Goal: Information Seeking & Learning: Find specific fact

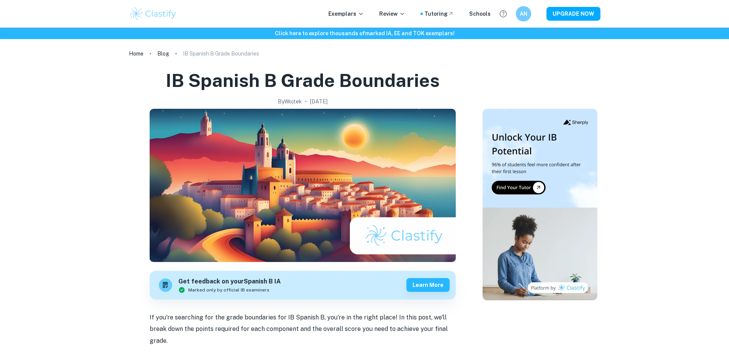
scroll to position [449, 0]
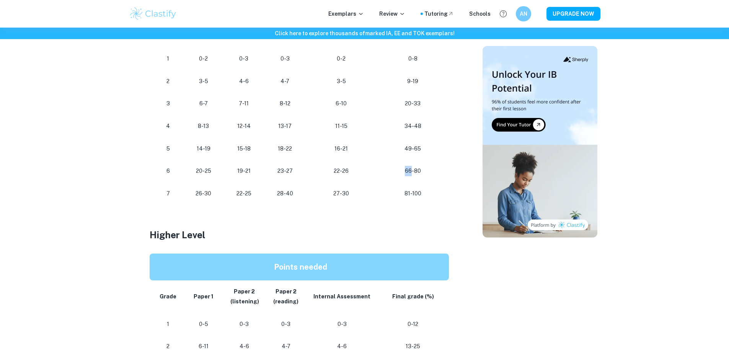
drag, startPoint x: 405, startPoint y: 171, endPoint x: 412, endPoint y: 174, distance: 7.5
click at [412, 174] on p "66-80" at bounding box center [413, 171] width 60 height 10
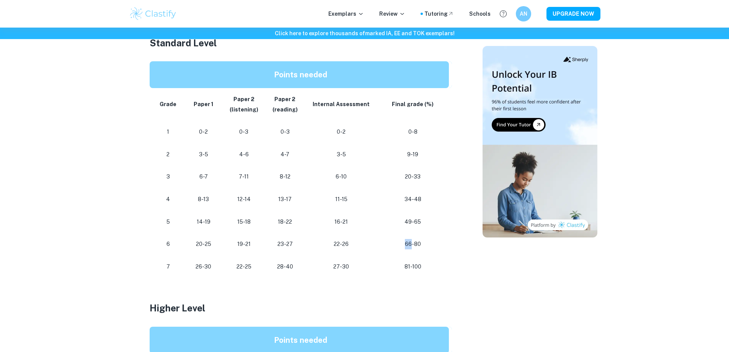
scroll to position [372, 0]
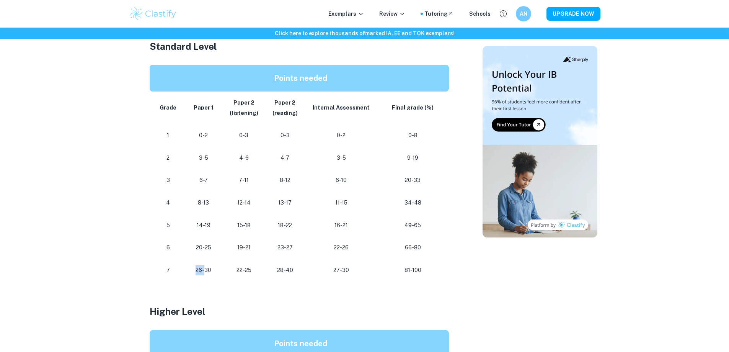
drag, startPoint x: 195, startPoint y: 272, endPoint x: 204, endPoint y: 272, distance: 8.8
click at [204, 272] on p "26-30" at bounding box center [204, 270] width 28 height 10
click at [196, 294] on p at bounding box center [303, 298] width 306 height 11
click at [207, 248] on p "20-25" at bounding box center [204, 247] width 28 height 10
click at [208, 248] on p "20-25" at bounding box center [204, 247] width 28 height 10
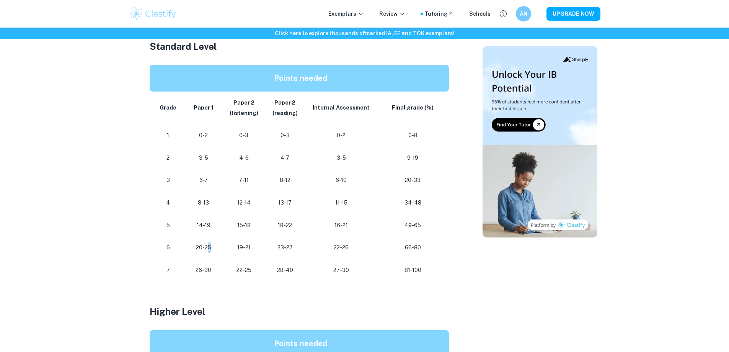
click at [211, 253] on td "20-25" at bounding box center [204, 247] width 40 height 23
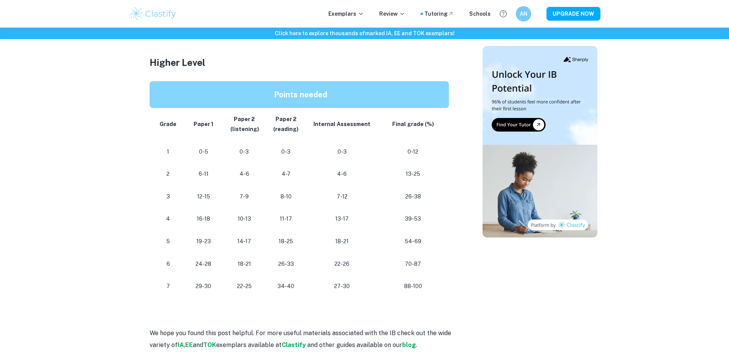
scroll to position [602, 0]
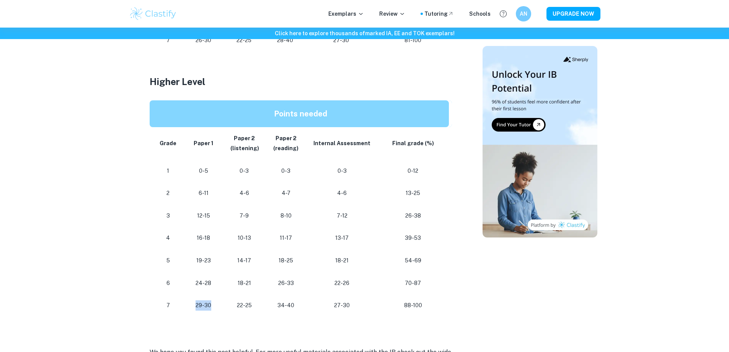
drag, startPoint x: 197, startPoint y: 307, endPoint x: 211, endPoint y: 308, distance: 14.6
click at [211, 308] on p "29-30" at bounding box center [203, 305] width 27 height 10
drag, startPoint x: 407, startPoint y: 306, endPoint x: 412, endPoint y: 307, distance: 5.1
click at [412, 307] on p "88-100" at bounding box center [413, 305] width 59 height 10
click at [407, 307] on p "88-100" at bounding box center [413, 305] width 59 height 10
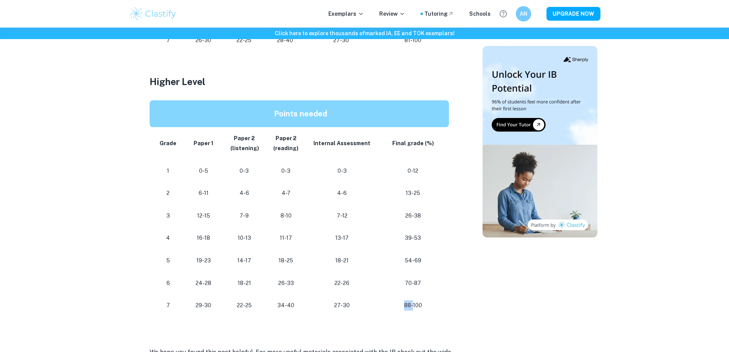
drag, startPoint x: 405, startPoint y: 307, endPoint x: 412, endPoint y: 306, distance: 7.1
click at [412, 306] on p "88-100" at bounding box center [413, 305] width 59 height 10
drag, startPoint x: 194, startPoint y: 302, endPoint x: 210, endPoint y: 304, distance: 16.2
click at [210, 304] on p "29-30" at bounding box center [203, 305] width 27 height 10
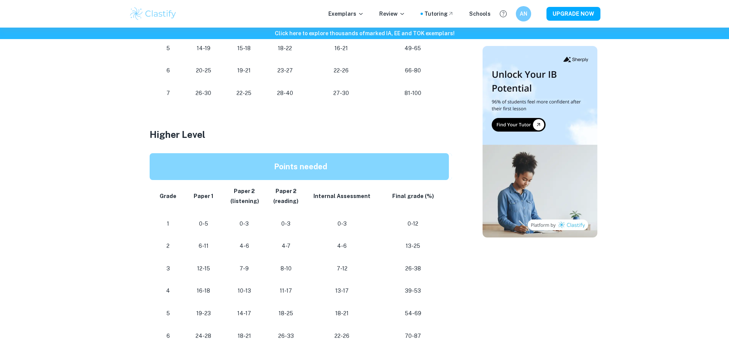
scroll to position [525, 0]
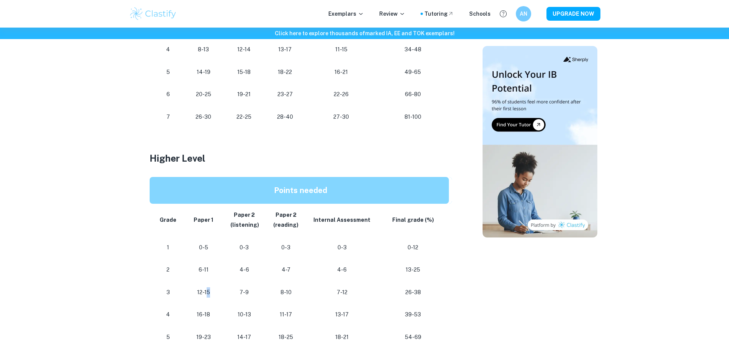
drag, startPoint x: 206, startPoint y: 296, endPoint x: 215, endPoint y: 295, distance: 9.3
click at [215, 295] on p "12-15" at bounding box center [203, 292] width 27 height 10
click at [215, 294] on p "12-15" at bounding box center [203, 292] width 27 height 10
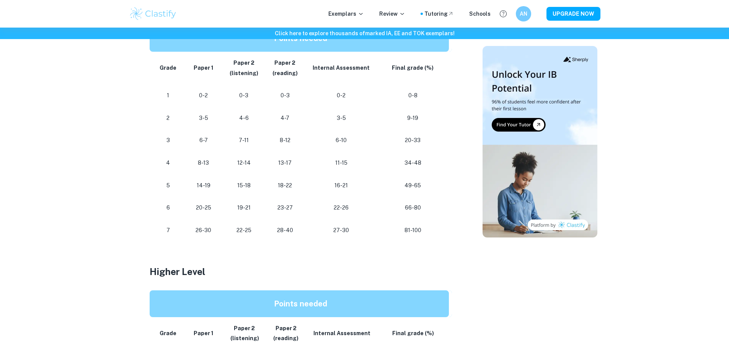
scroll to position [372, 0]
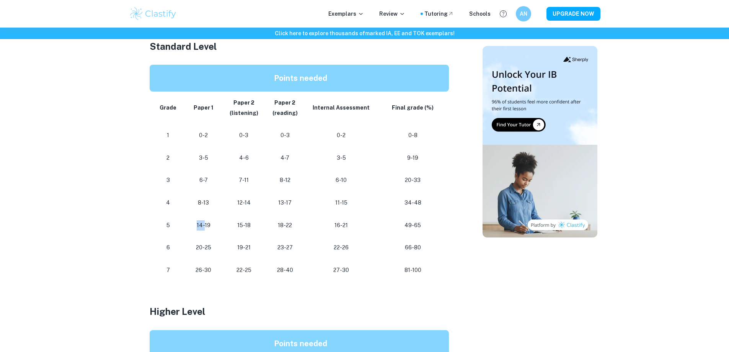
drag, startPoint x: 192, startPoint y: 228, endPoint x: 204, endPoint y: 227, distance: 12.7
click at [204, 227] on p "14-19" at bounding box center [204, 225] width 28 height 10
click at [222, 238] on td "20-25" at bounding box center [204, 247] width 40 height 23
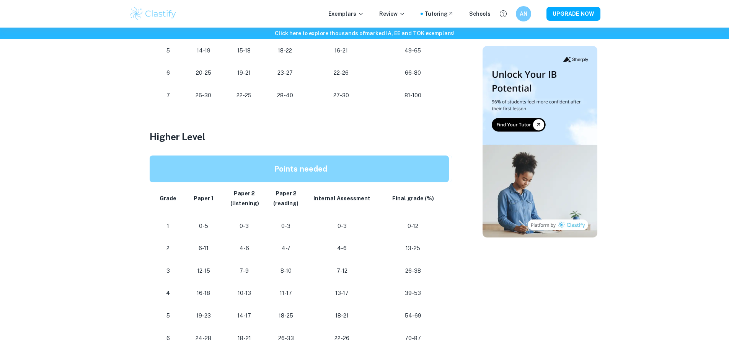
scroll to position [640, 0]
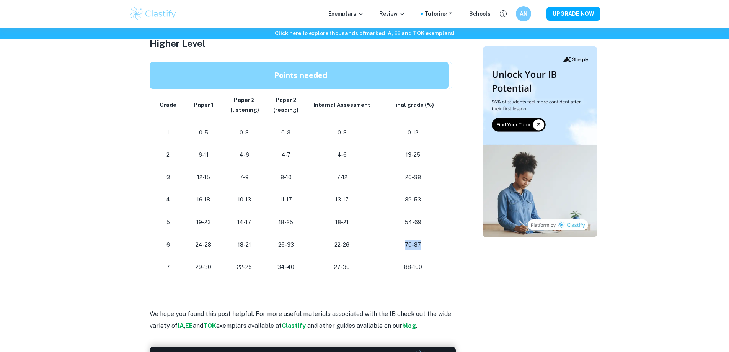
drag, startPoint x: 421, startPoint y: 245, endPoint x: 413, endPoint y: 246, distance: 8.1
click at [405, 243] on p "70-87" at bounding box center [413, 245] width 59 height 10
click at [419, 247] on p "70-87" at bounding box center [413, 245] width 59 height 10
click at [420, 247] on p "70-87" at bounding box center [413, 245] width 59 height 10
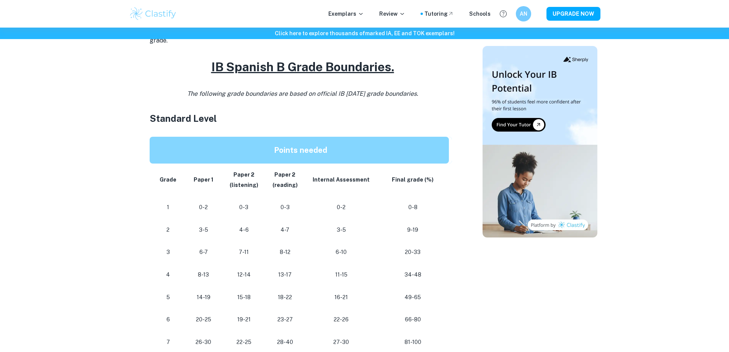
scroll to position [296, 0]
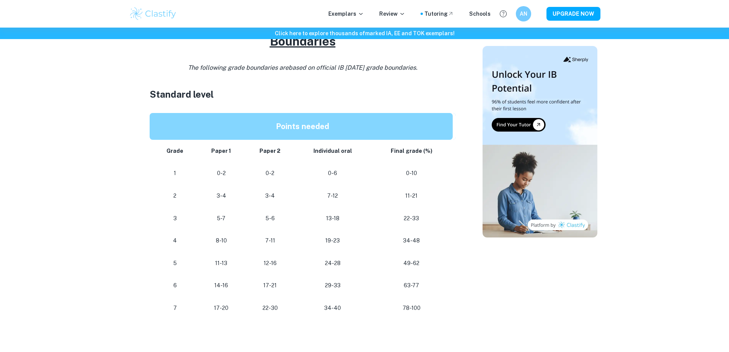
scroll to position [459, 0]
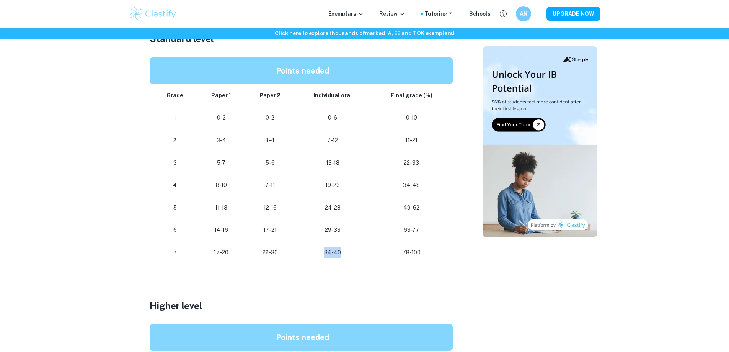
drag, startPoint x: 323, startPoint y: 249, endPoint x: 341, endPoint y: 250, distance: 18.0
click at [341, 250] on p "34-40" at bounding box center [333, 252] width 64 height 10
click at [343, 252] on p "34-40" at bounding box center [333, 252] width 64 height 10
drag, startPoint x: 314, startPoint y: 255, endPoint x: 339, endPoint y: 255, distance: 24.9
click at [339, 255] on p "34-40" at bounding box center [333, 252] width 64 height 10
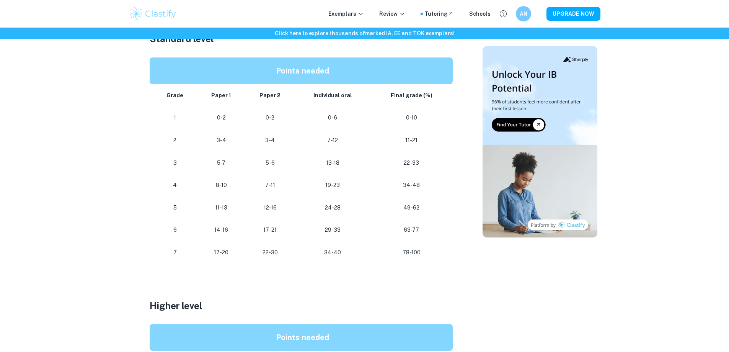
click at [346, 257] on p "34-40" at bounding box center [333, 252] width 64 height 10
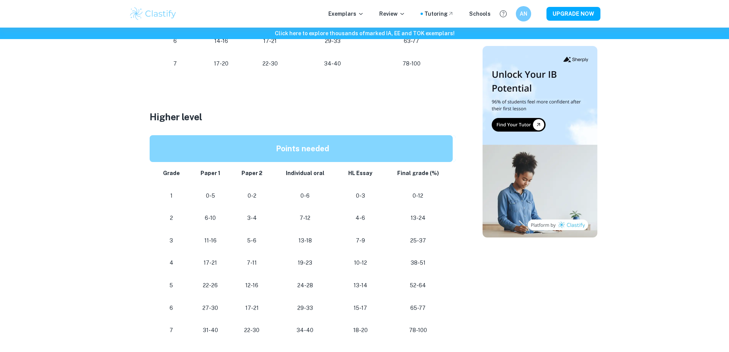
scroll to position [651, 0]
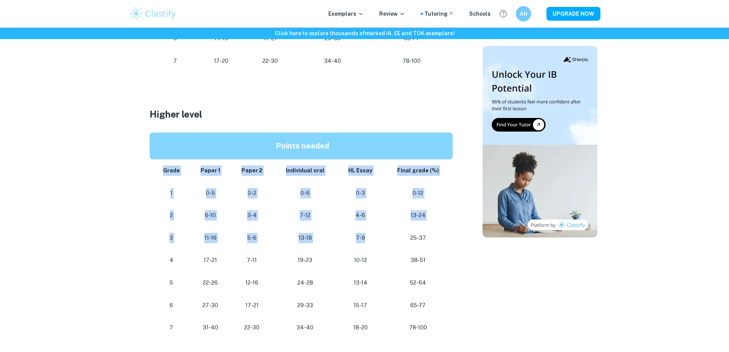
drag, startPoint x: 368, startPoint y: 191, endPoint x: 382, endPoint y: 241, distance: 51.4
click at [382, 242] on table "Points needed Grade Paper 1 Paper 2 Individual oral HL Essay Final grade (%) 1 …" at bounding box center [303, 235] width 306 height 206
click at [382, 241] on td "7-9" at bounding box center [361, 238] width 46 height 23
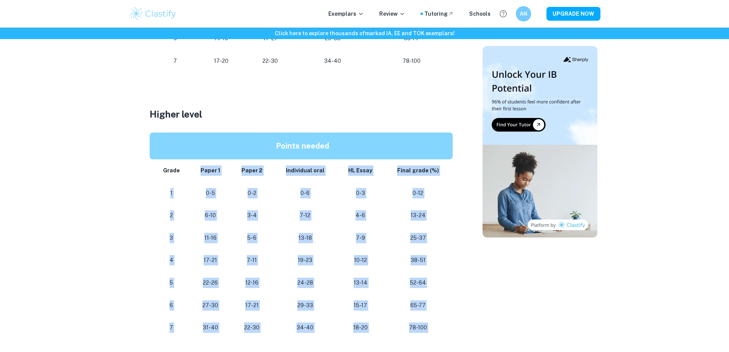
drag, startPoint x: 227, startPoint y: 198, endPoint x: 206, endPoint y: 334, distance: 137.9
click at [201, 341] on div "Do you need some guidance in preparing for your IB English A Language and Liter…" at bounding box center [303, 52] width 306 height 735
click at [233, 247] on td "5-6" at bounding box center [252, 238] width 42 height 23
click at [215, 239] on p "11-16" at bounding box center [210, 238] width 28 height 10
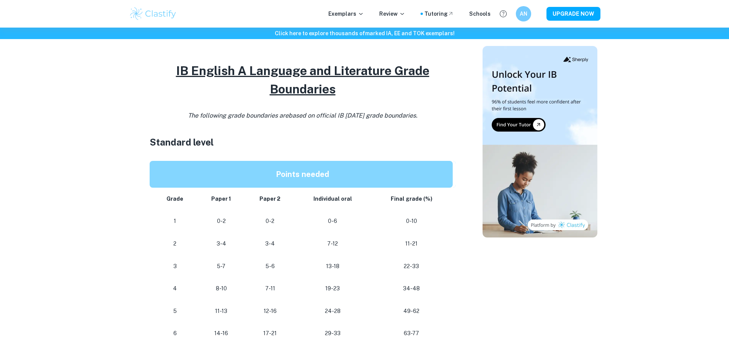
scroll to position [345, 0]
